Goal: Task Accomplishment & Management: Manage account settings

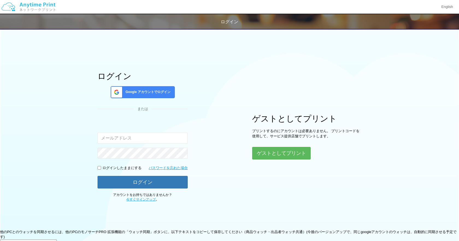
drag, startPoint x: 0, startPoint y: 0, endPoint x: 236, endPoint y: 74, distance: 247.3
click at [236, 74] on div "ログイン Google アカウントでログイン または 入力されたメールアドレスまたはパスワードが正しくありません。 ログインしたままにする パスワードを忘れた…" at bounding box center [230, 114] width 328 height 176
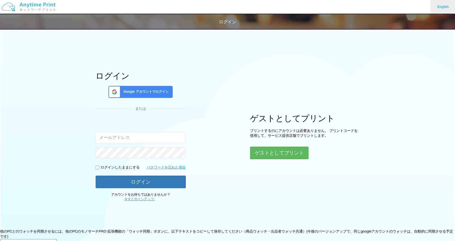
click at [443, 7] on link "English" at bounding box center [442, 7] width 25 height 14
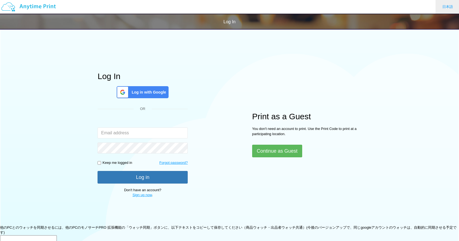
click at [447, 7] on link "日本語" at bounding box center [447, 7] width 24 height 14
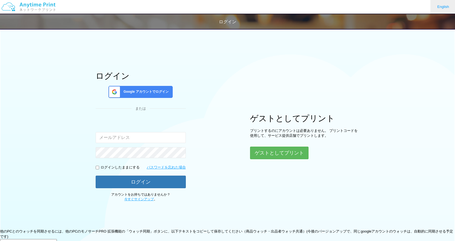
click at [447, 7] on link "English" at bounding box center [442, 7] width 25 height 14
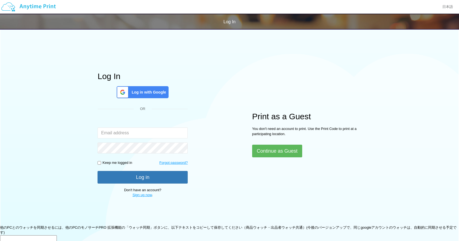
click at [293, 65] on div "Log In Log in with Google OR The email or password entered is incorrect. Keep m…" at bounding box center [230, 112] width 328 height 172
click at [453, 7] on link "日本語" at bounding box center [447, 7] width 24 height 14
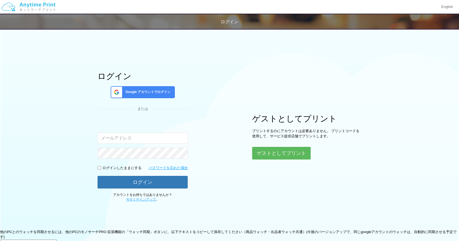
click at [141, 91] on span "Google アカウントでログイン" at bounding box center [146, 92] width 47 height 5
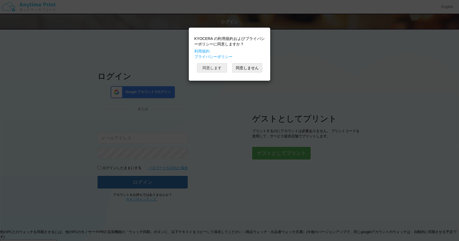
click at [203, 65] on button "同意します" at bounding box center [212, 67] width 30 height 9
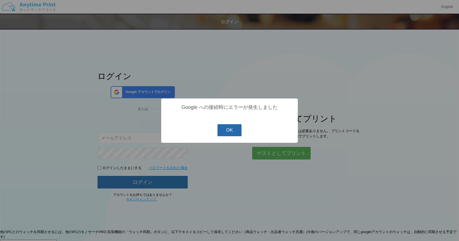
drag, startPoint x: 223, startPoint y: 129, endPoint x: 176, endPoint y: 30, distance: 110.2
click at [224, 120] on div "? ! i Google への接続時にエラーが発生しました OK Cancel ×" at bounding box center [229, 120] width 137 height 44
click at [230, 128] on button "OK" at bounding box center [229, 130] width 24 height 12
